Goal: Contribute content: Add original content to the website for others to see

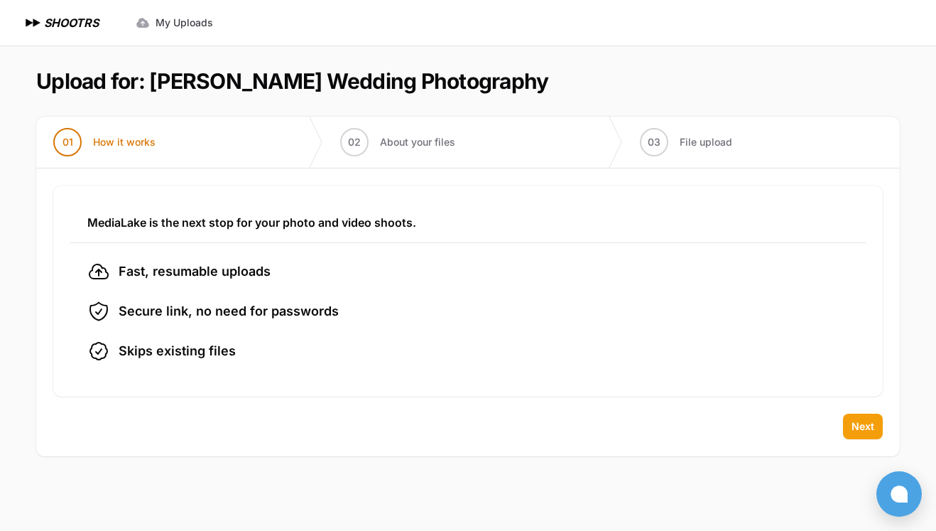
click at [864, 422] on span "Next" at bounding box center [863, 426] width 23 height 14
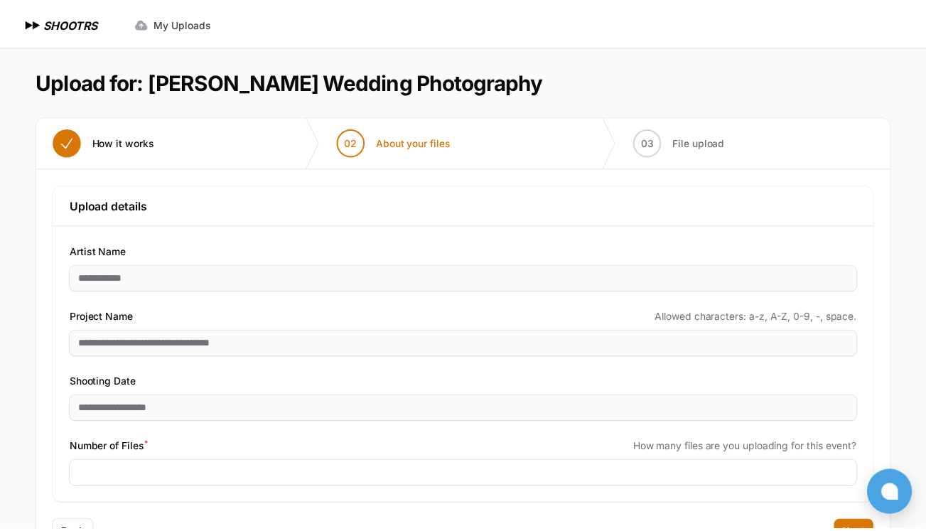
scroll to position [56, 0]
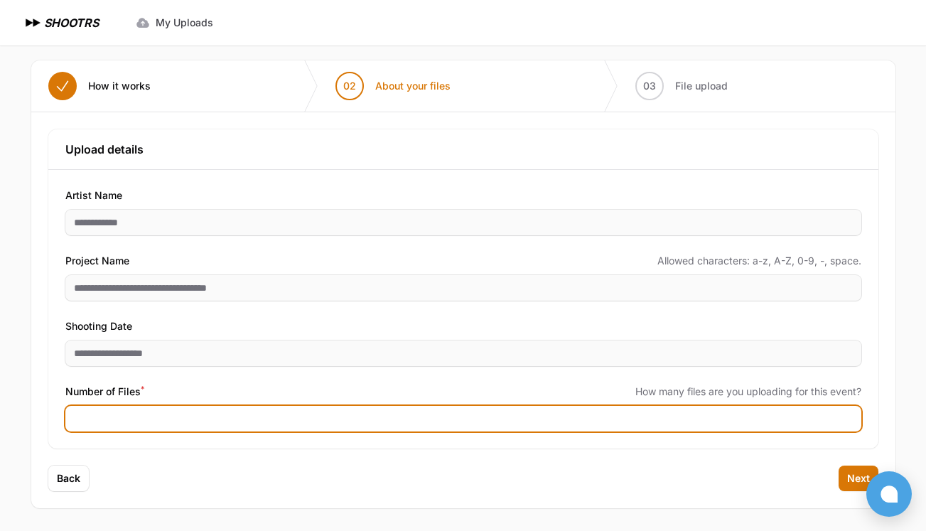
click at [155, 417] on input "Number of Files *" at bounding box center [463, 419] width 796 height 26
type input "***"
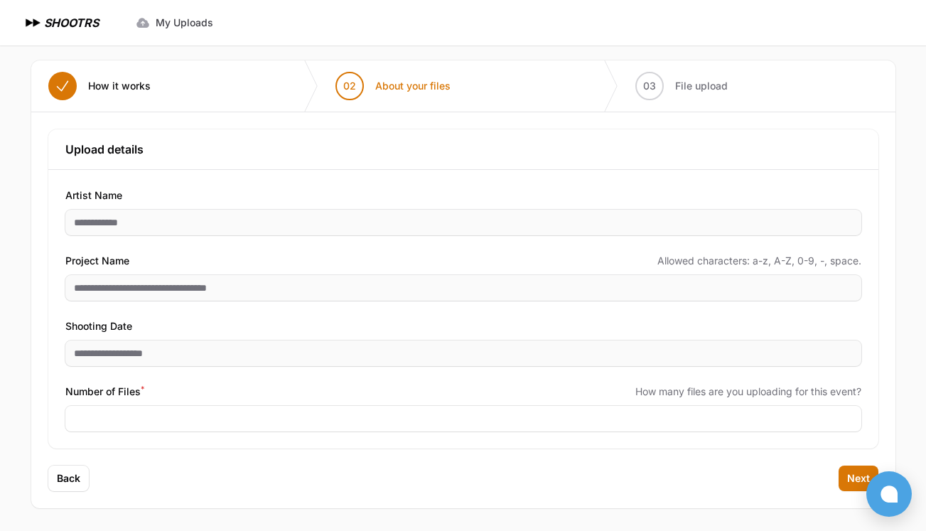
click at [873, 383] on div "**********" at bounding box center [463, 309] width 830 height 279
click at [856, 478] on span "Next" at bounding box center [858, 478] width 23 height 14
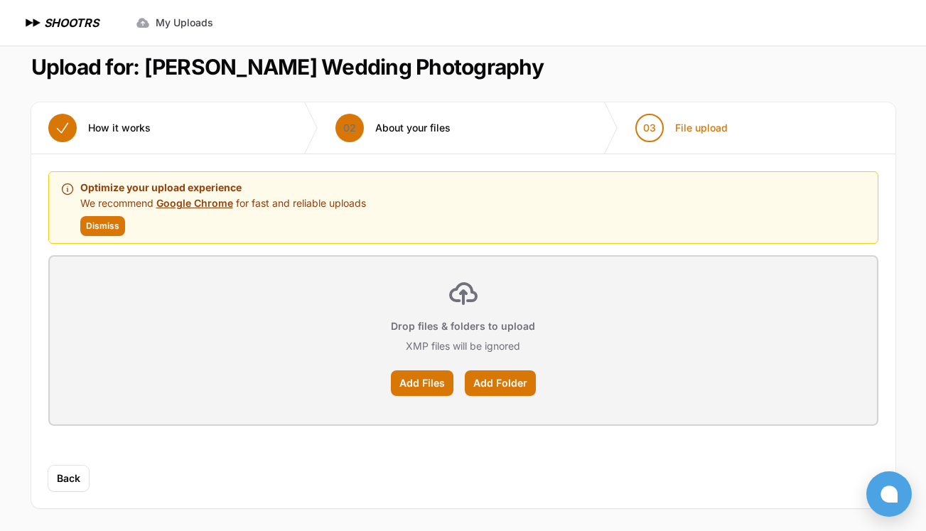
scroll to position [14, 0]
click at [92, 229] on span "Dismiss" at bounding box center [102, 225] width 33 height 11
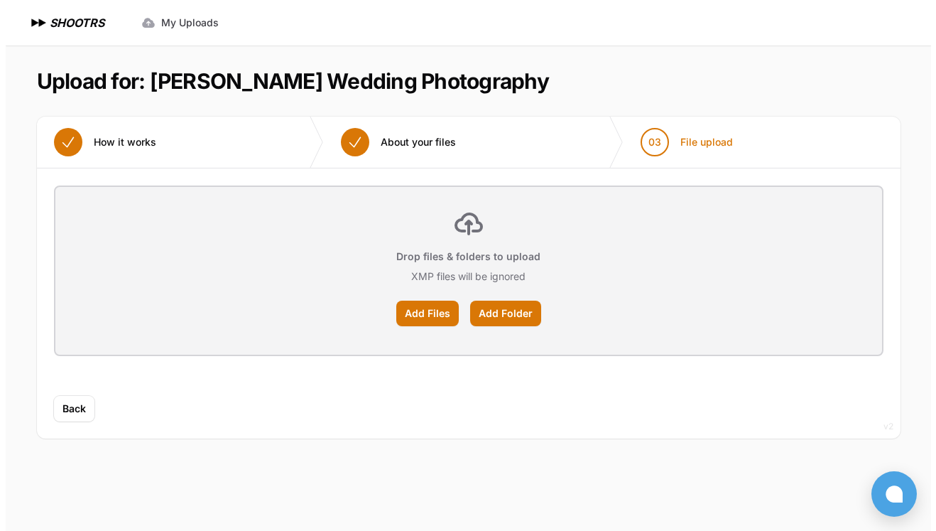
scroll to position [0, 0]
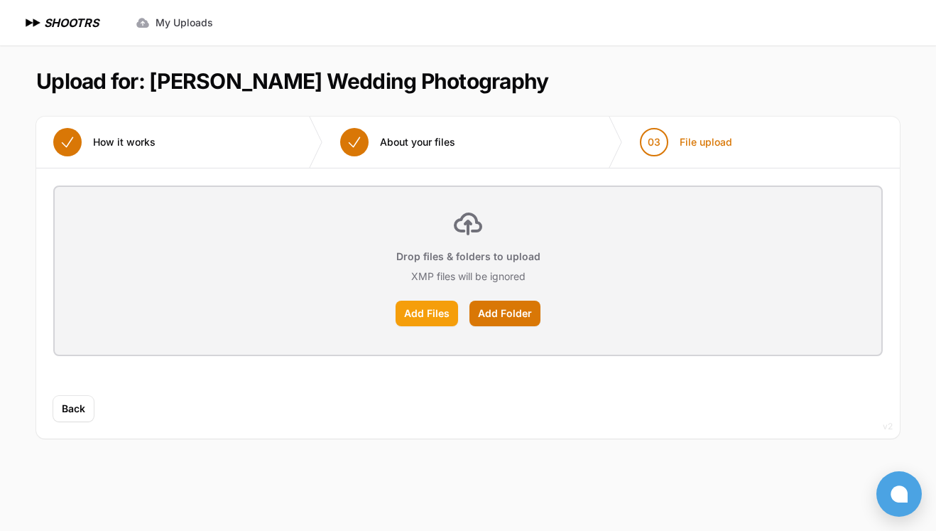
click at [423, 322] on label "Add Files" at bounding box center [427, 314] width 63 height 26
click at [0, 0] on input "Add Files" at bounding box center [0, 0] width 0 height 0
